Goal: Task Accomplishment & Management: Manage account settings

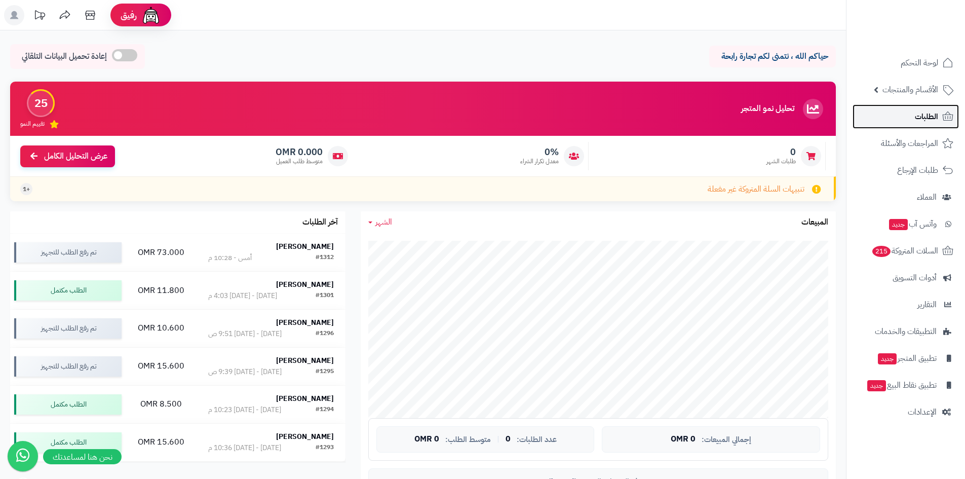
click at [914, 119] on link "الطلبات" at bounding box center [906, 116] width 106 height 24
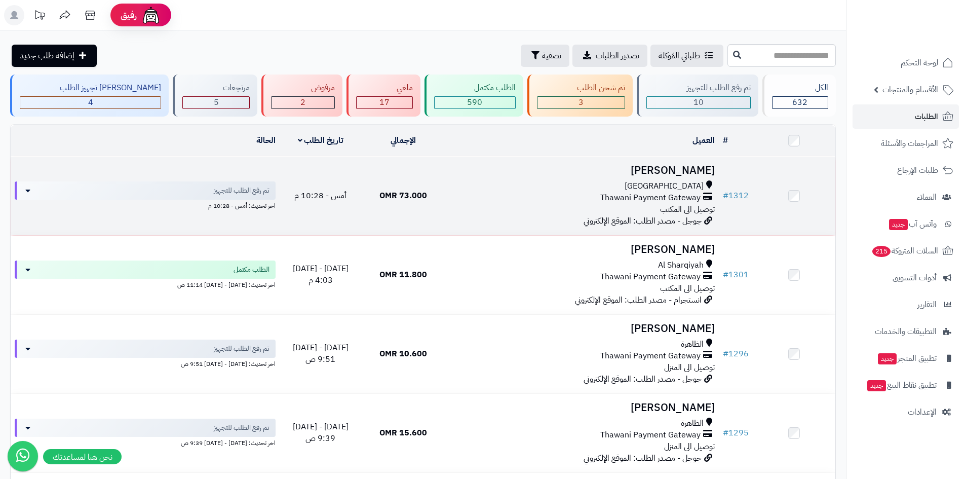
click at [699, 165] on h3 "[PERSON_NAME]" at bounding box center [581, 171] width 266 height 12
